Goal: Information Seeking & Learning: Learn about a topic

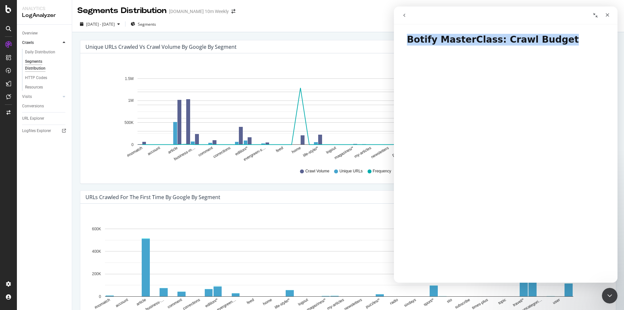
drag, startPoint x: 407, startPoint y: 37, endPoint x: 575, endPoint y: 41, distance: 168.4
click at [575, 41] on h1 "Botify MasterClass: Crawl Budget" at bounding box center [506, 37] width 224 height 20
copy h1 "Botify MasterClass: Crawl Budget"
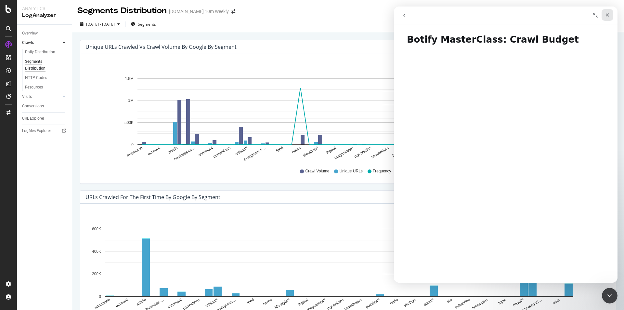
click at [411, 13] on icon "Close" at bounding box center [607, 14] width 5 height 5
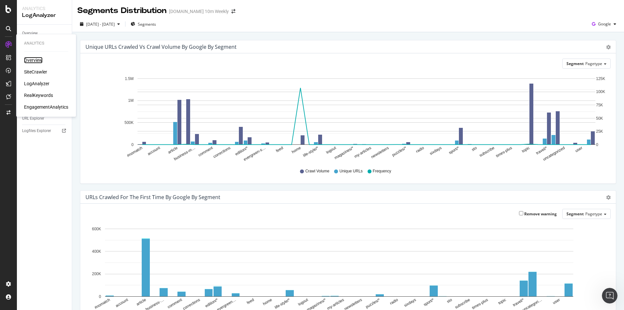
click at [36, 58] on div "Overview" at bounding box center [33, 60] width 19 height 7
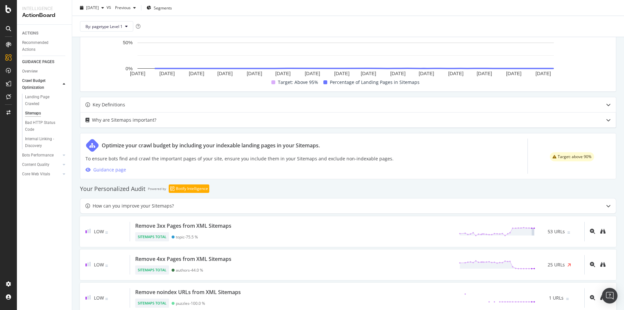
scroll to position [228, 0]
